Goal: Ask a question

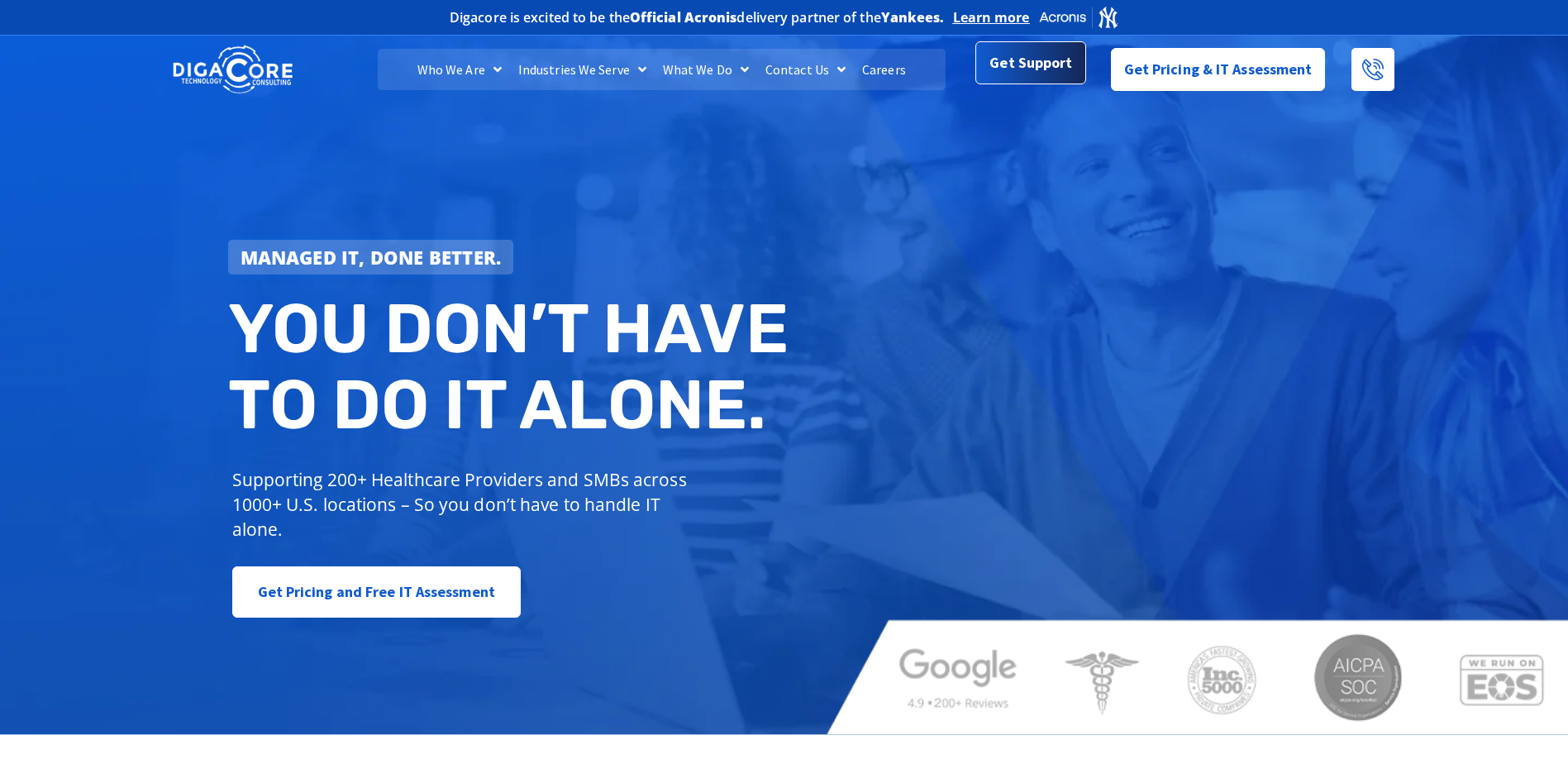
click at [1042, 69] on span "Get Support" at bounding box center [1030, 63] width 83 height 33
click at [1033, 65] on span "Get Support" at bounding box center [1030, 63] width 83 height 33
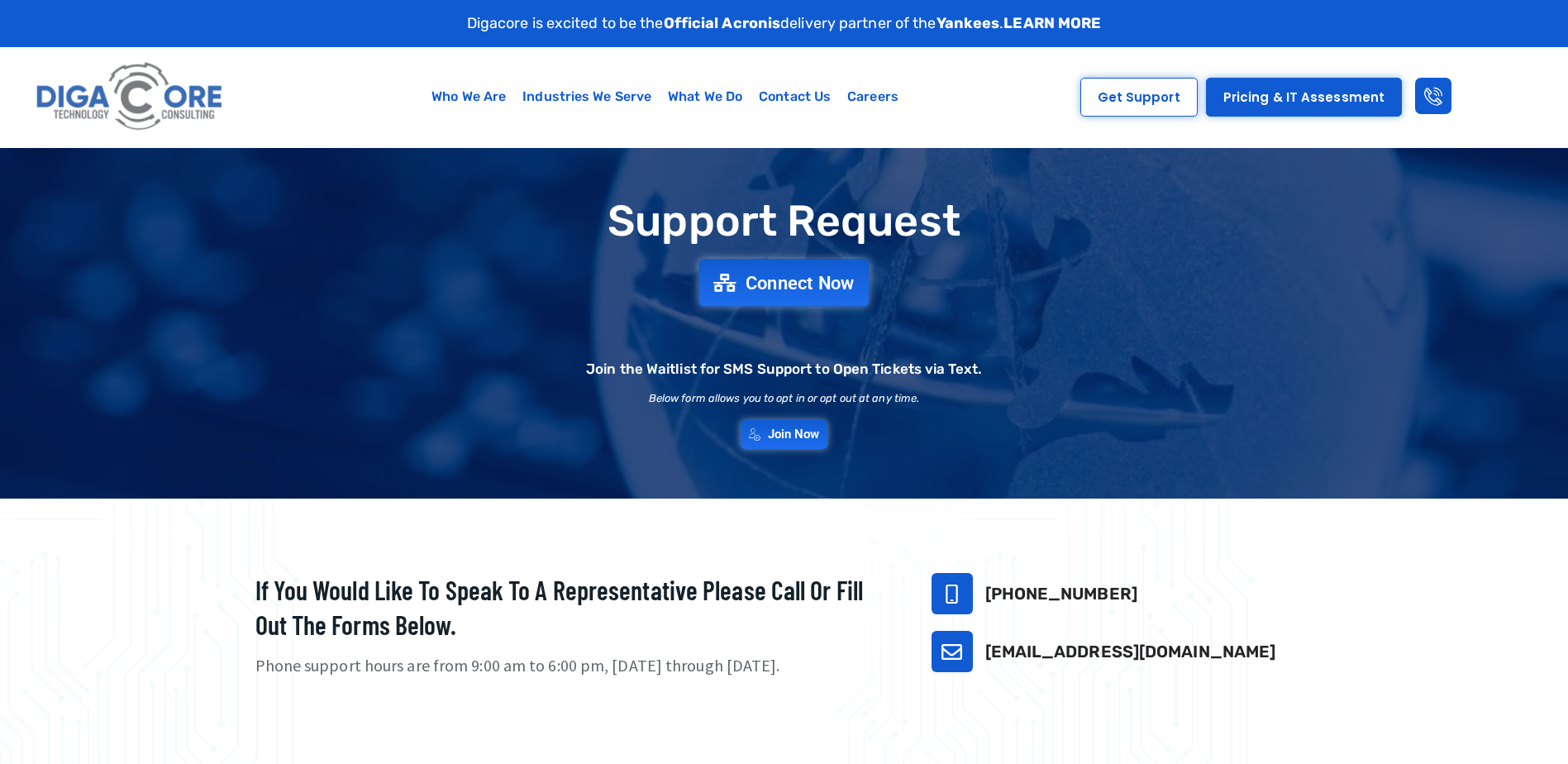
click at [765, 281] on span "Connect Now" at bounding box center [800, 283] width 109 height 19
